Goal: Task Accomplishment & Management: Manage account settings

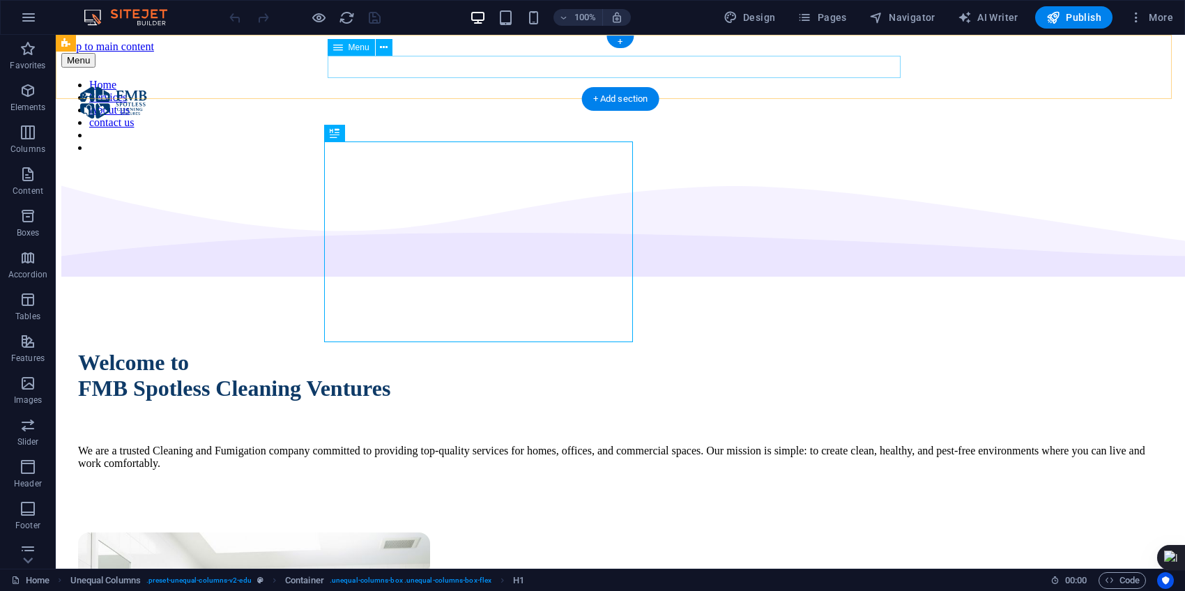
click at [523, 79] on nav "Home Services About us contact us" at bounding box center [620, 116] width 1118 height 75
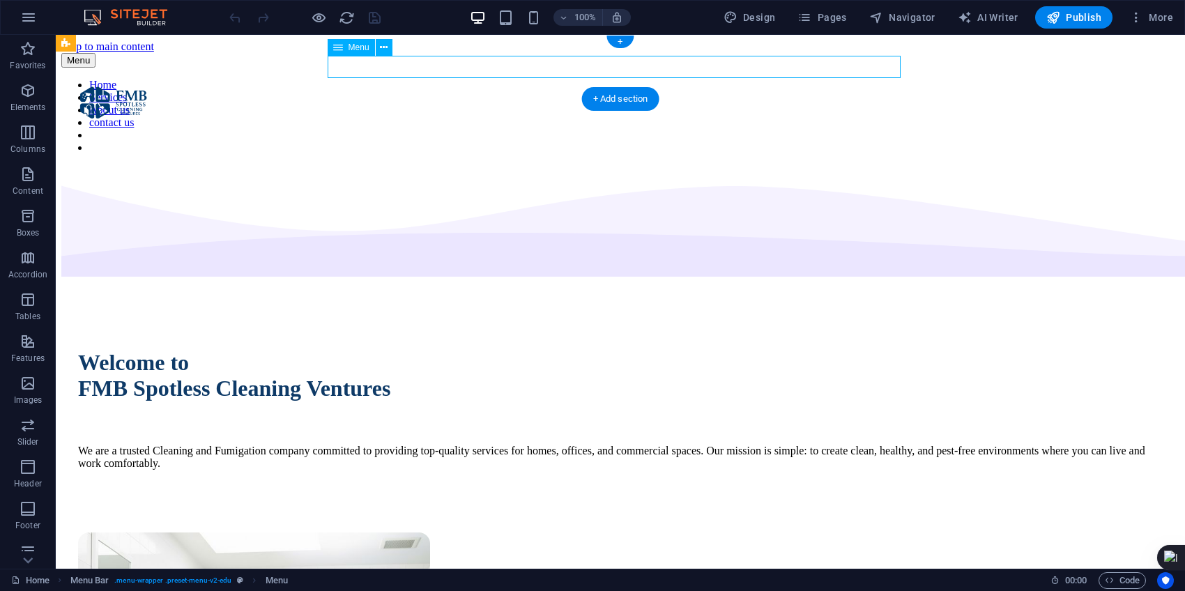
click at [523, 79] on nav "Home Services About us contact us" at bounding box center [620, 116] width 1118 height 75
select select
select select "1"
select select
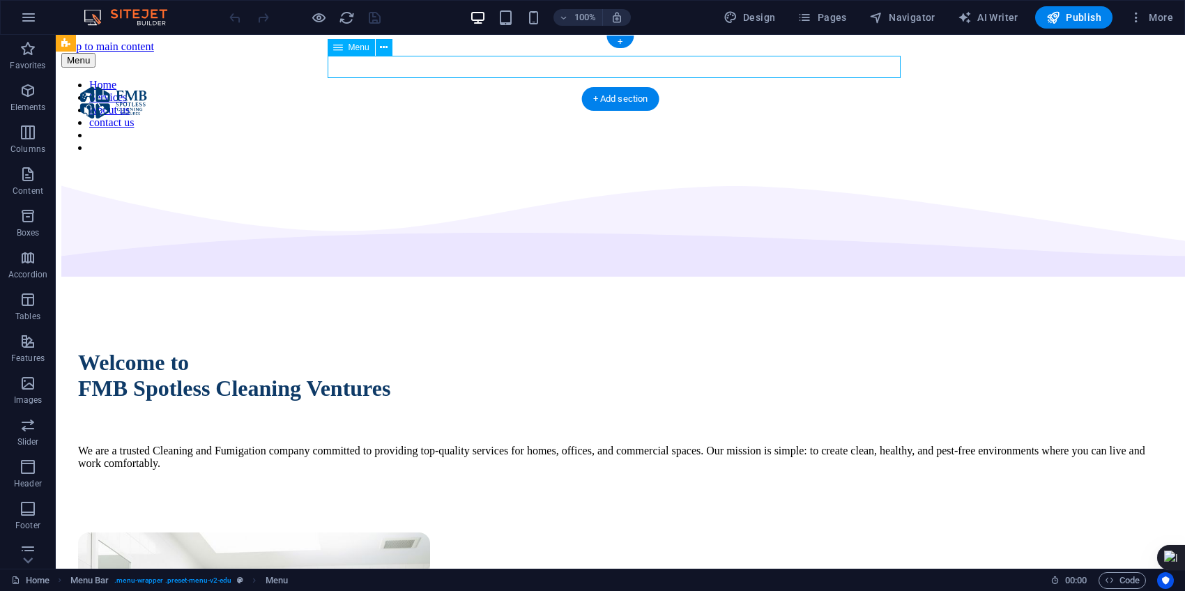
select select
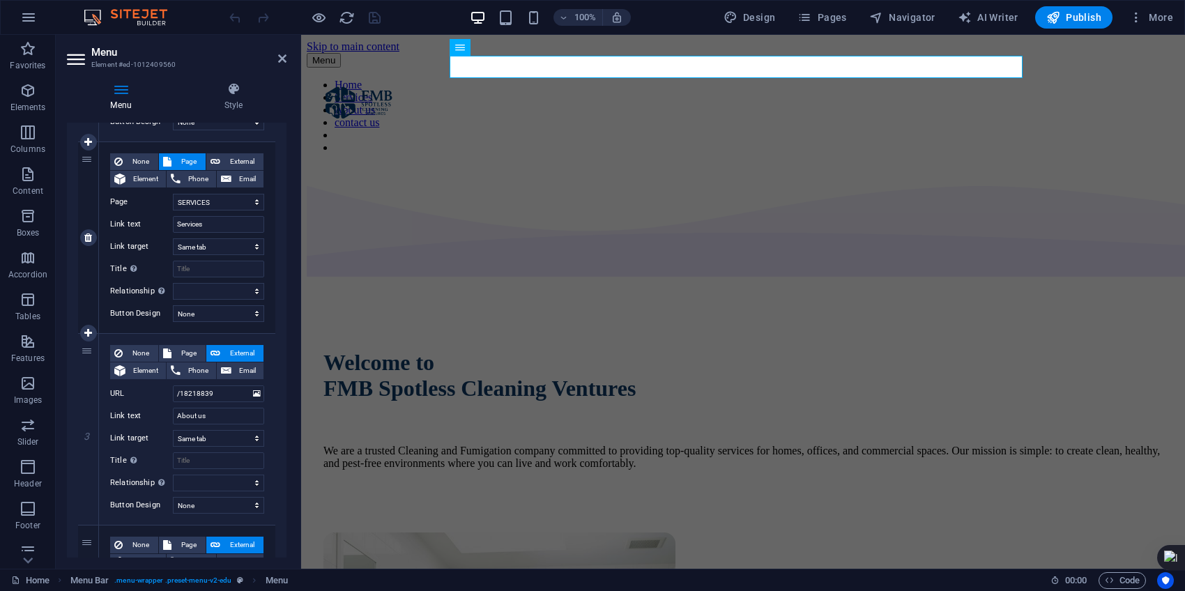
scroll to position [305, 0]
drag, startPoint x: 221, startPoint y: 394, endPoint x: 162, endPoint y: 392, distance: 59.3
click at [162, 392] on div "URL /18218839" at bounding box center [187, 393] width 154 height 17
select select
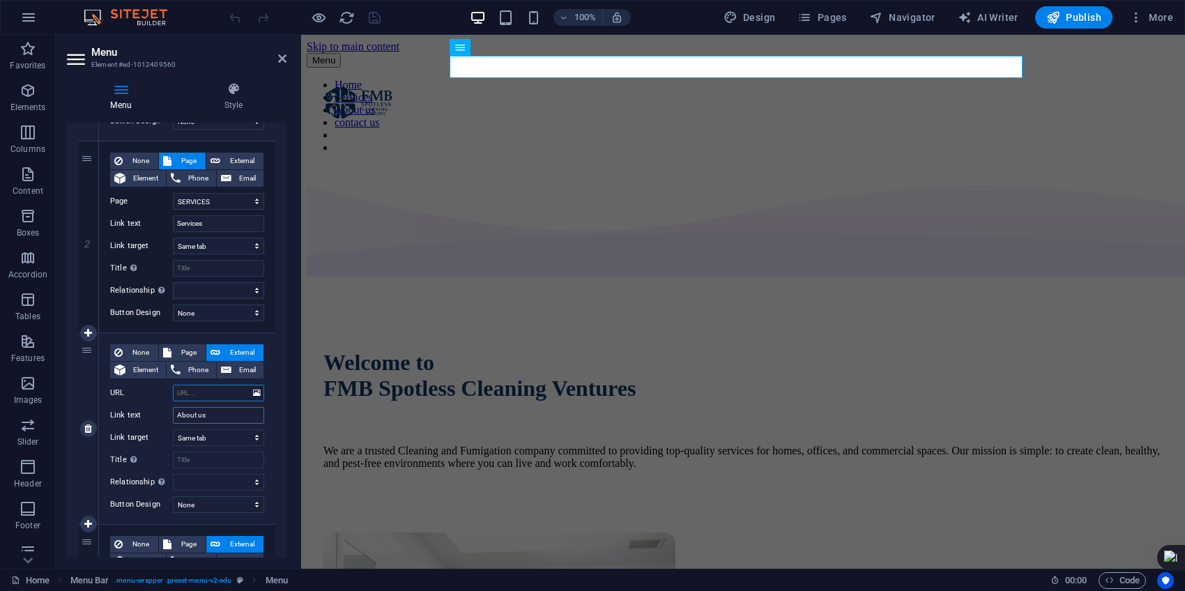
select select
paste input "about-us"
type input "about-us"
select select
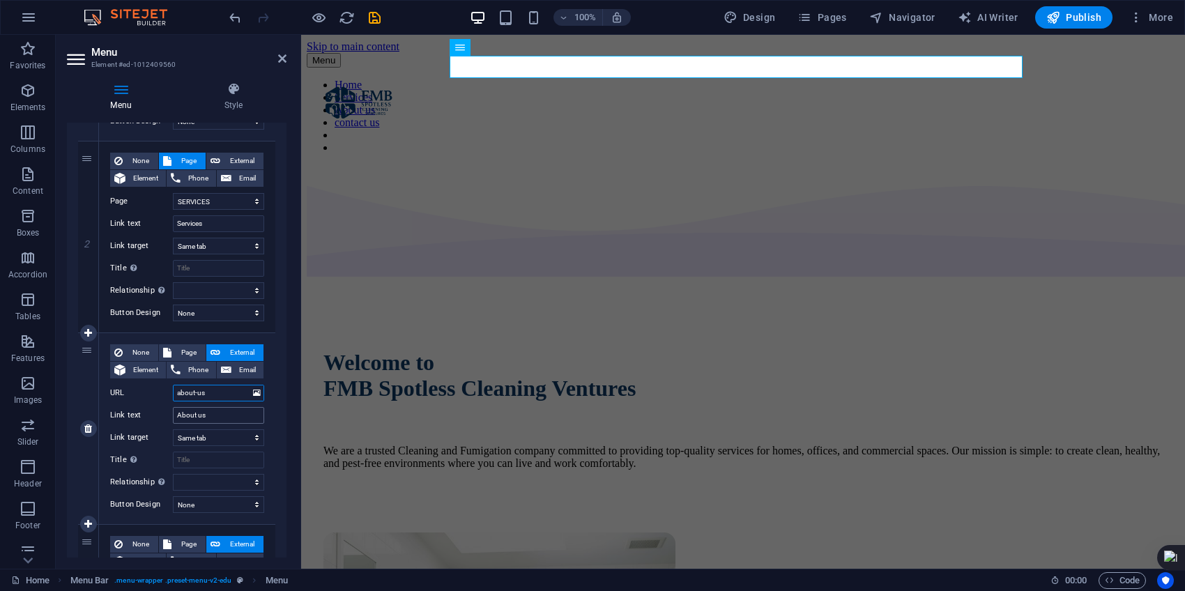
select select
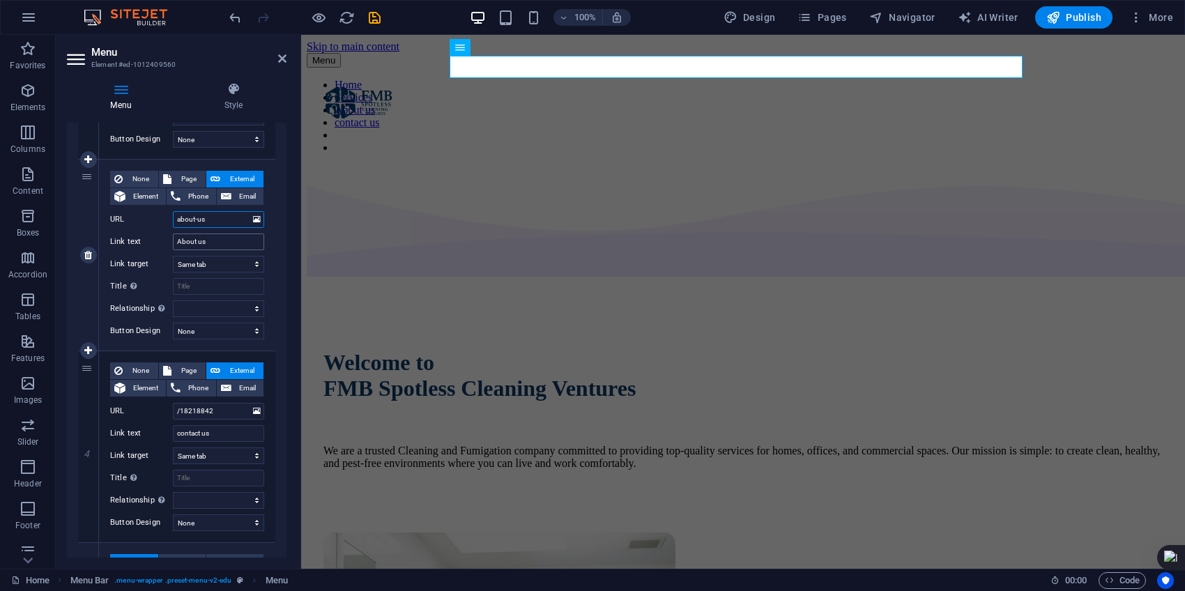
scroll to position [482, 0]
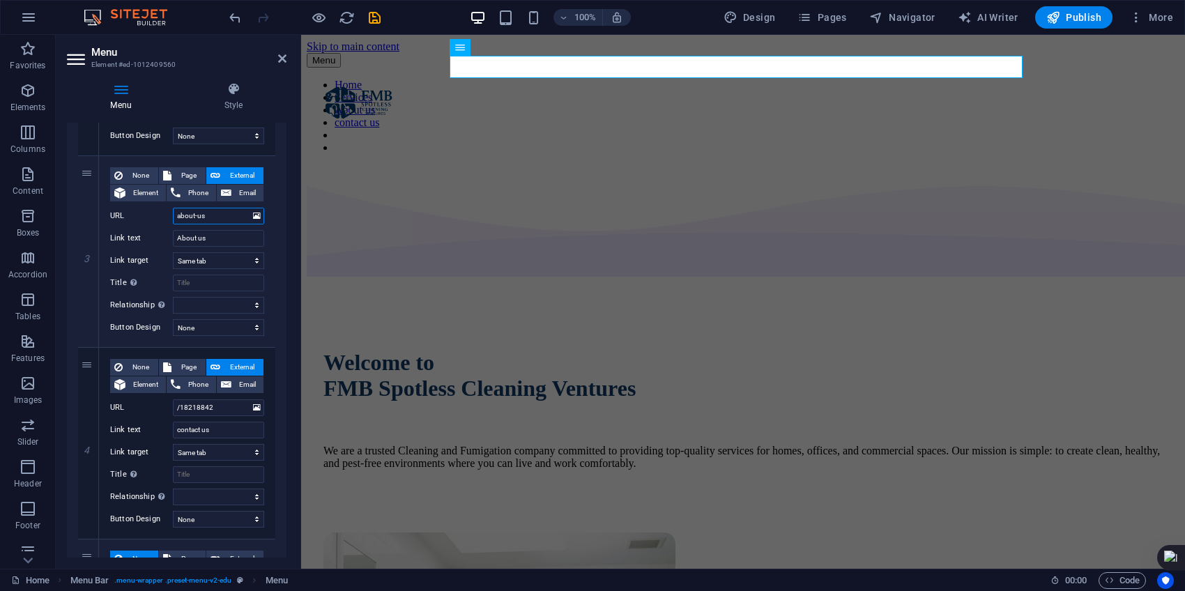
type input "about-us"
drag, startPoint x: 220, startPoint y: 411, endPoint x: 161, endPoint y: 415, distance: 59.4
click at [161, 415] on div "URL /18218842" at bounding box center [187, 407] width 154 height 17
paste input "contact-us"
type input "contact-us"
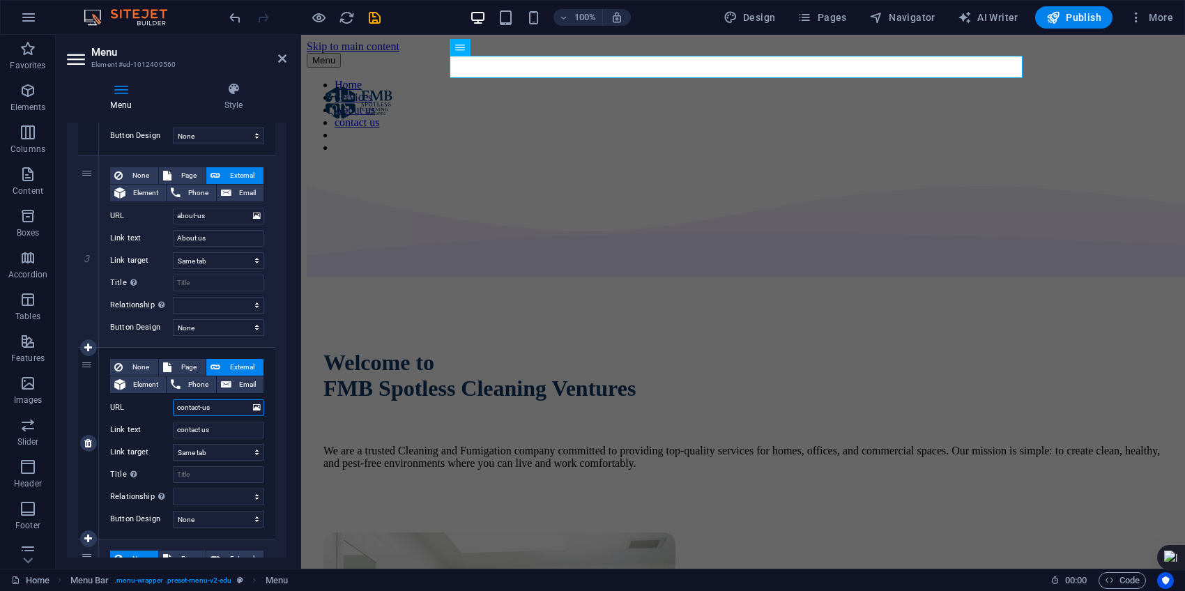
select select
type input "contact-us"
select select
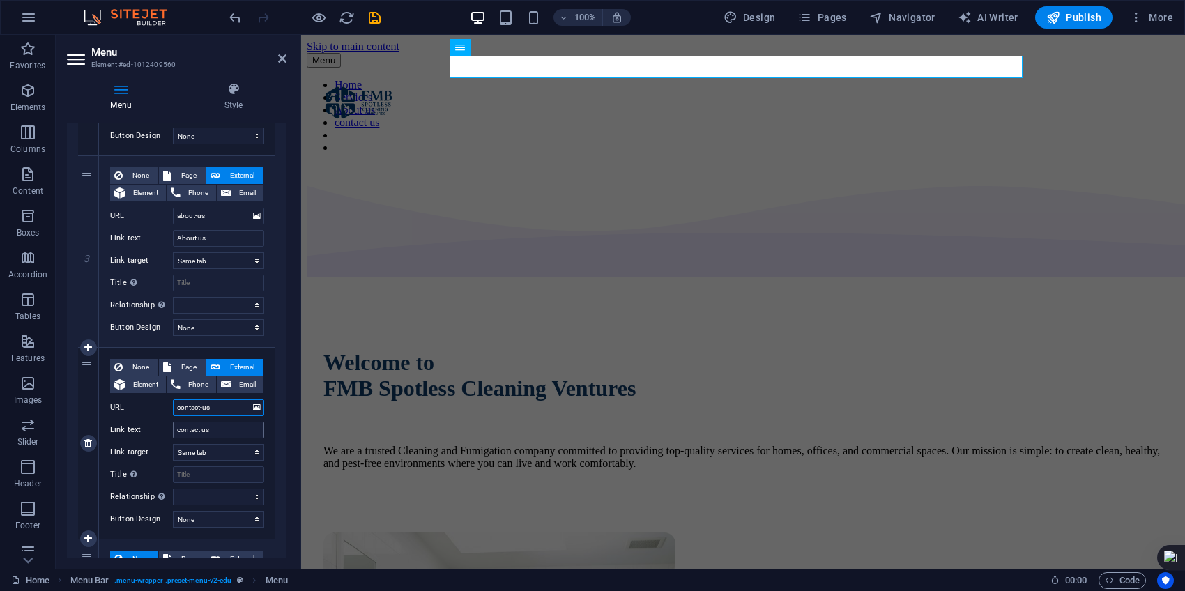
type input "contact-us"
click at [178, 434] on input "contact us" at bounding box center [218, 430] width 91 height 17
type input "ontact us"
select select
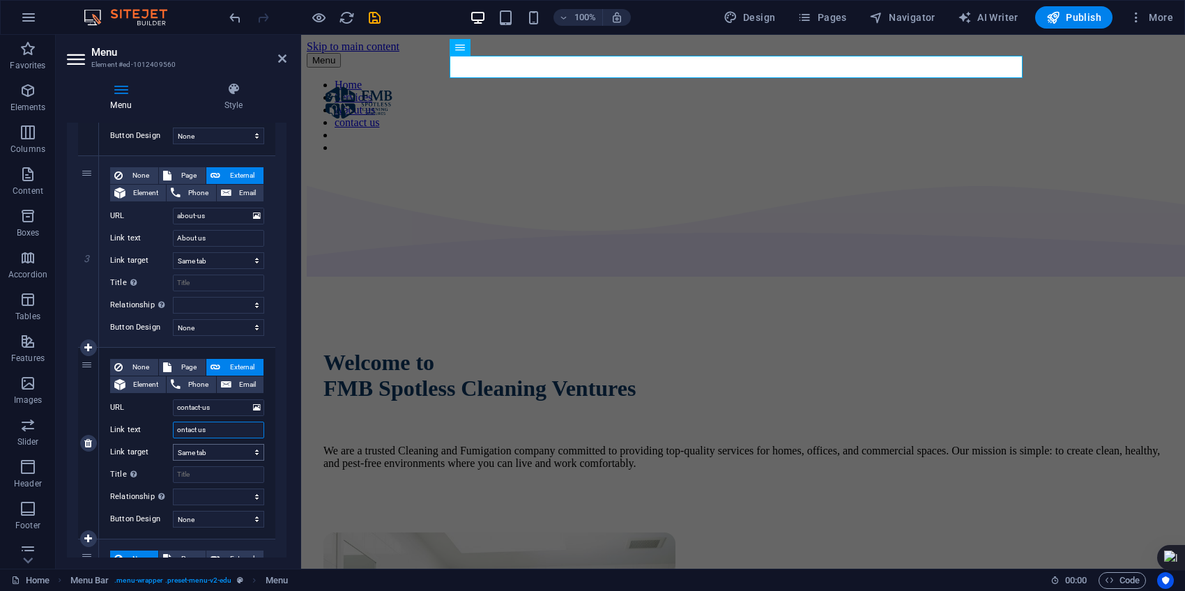
select select
type input "Contact us"
select select
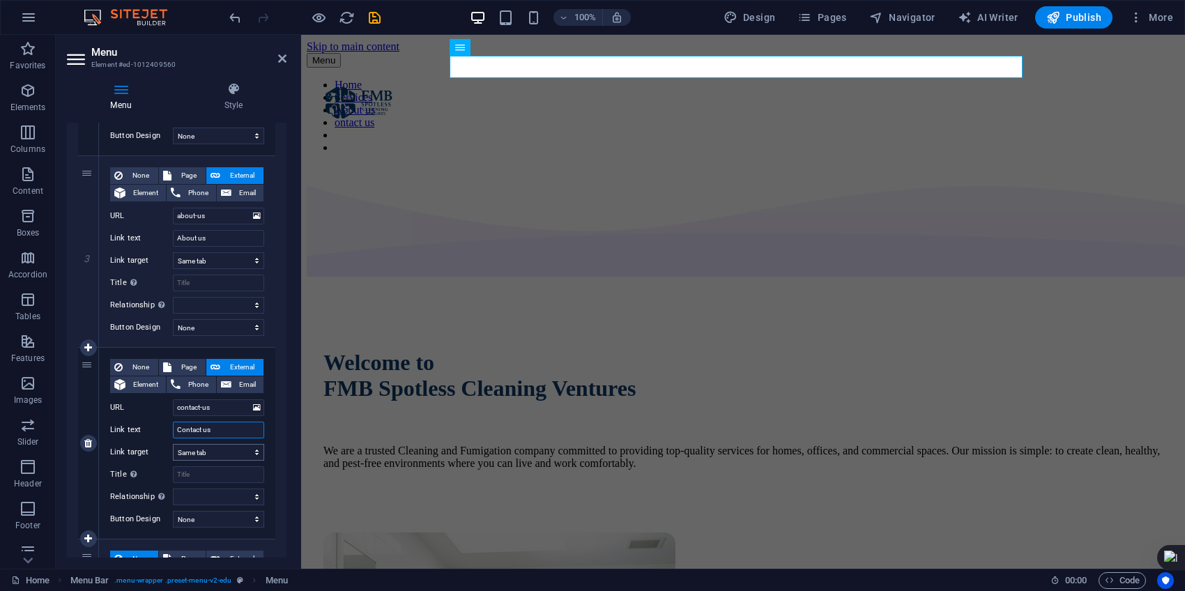
select select
type input "Contact us"
click at [371, 14] on icon "save" at bounding box center [375, 18] width 16 height 16
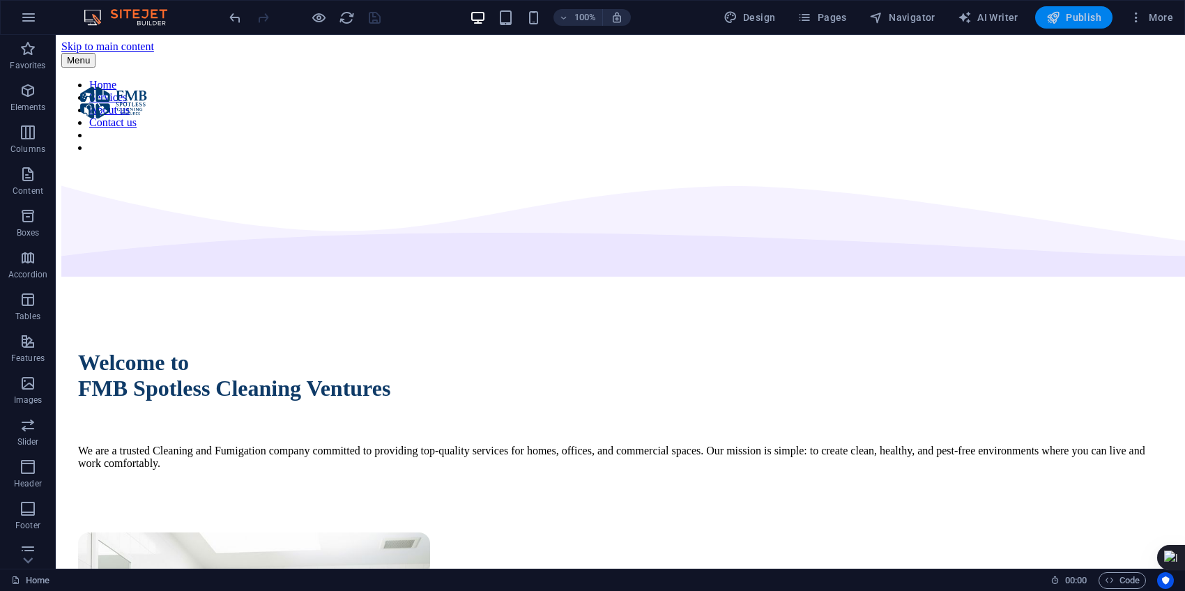
click at [1079, 18] on span "Publish" at bounding box center [1073, 17] width 55 height 14
